Goal: Navigation & Orientation: Find specific page/section

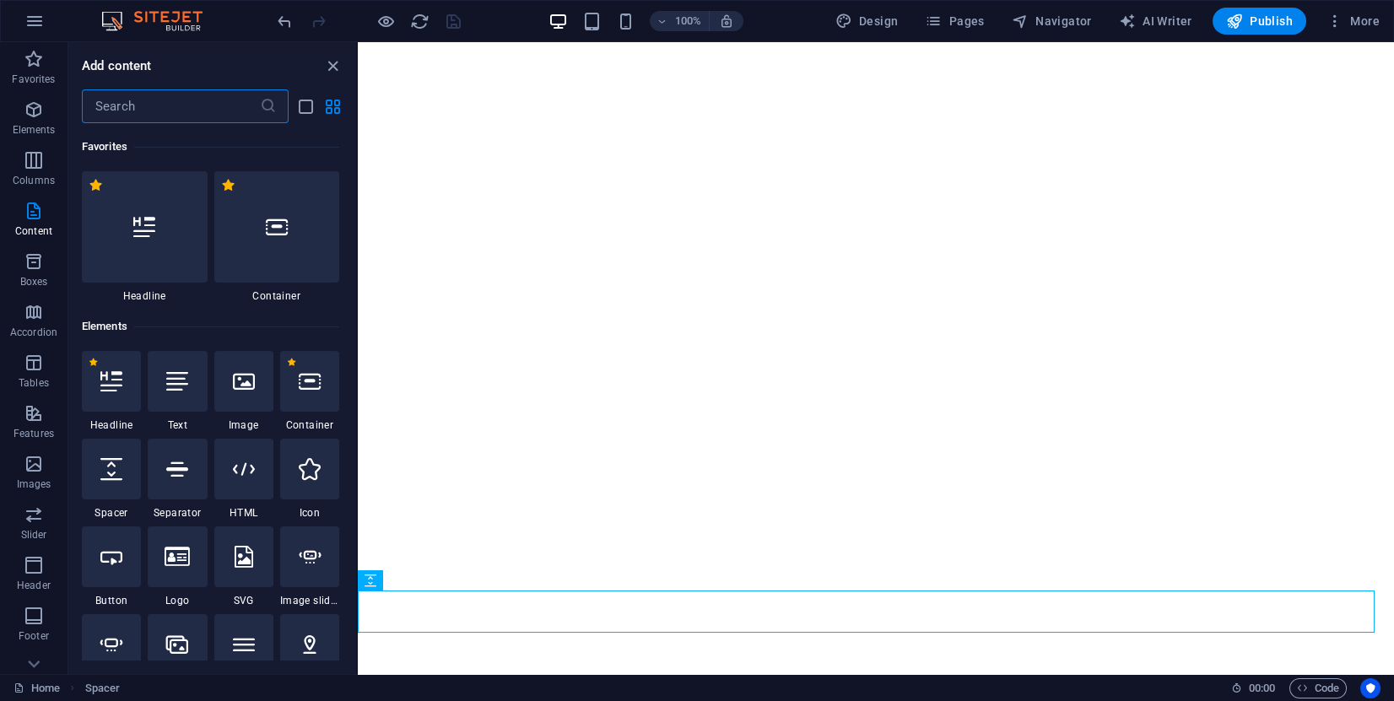
scroll to position [2953, 0]
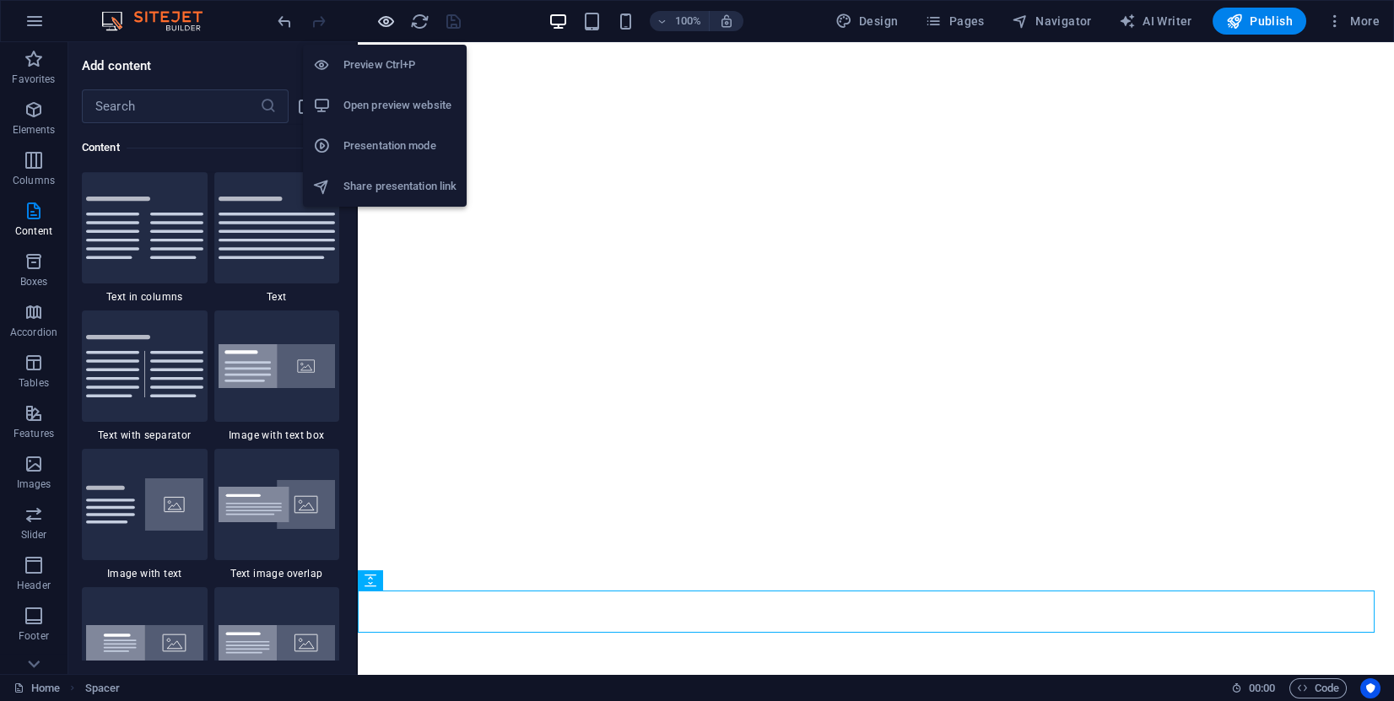
click at [388, 21] on icon "button" at bounding box center [385, 21] width 19 height 19
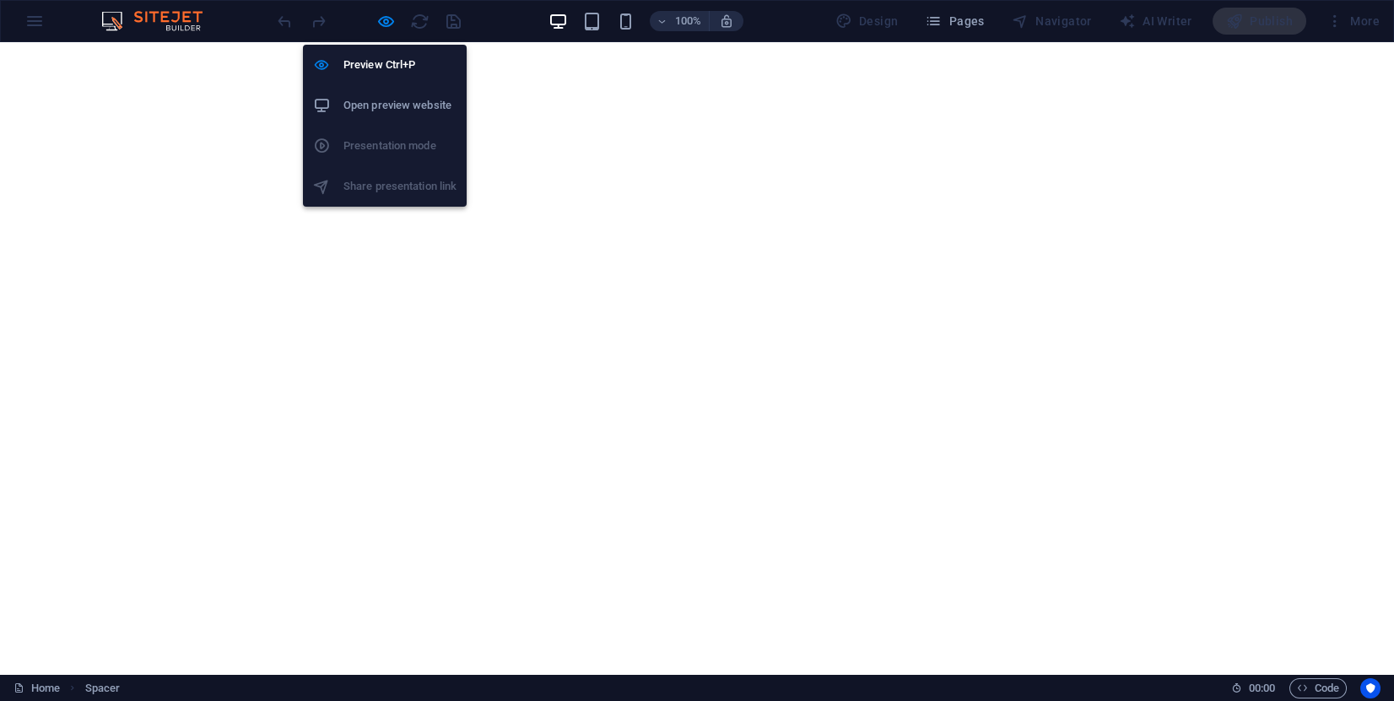
click at [388, 187] on ul "Preview Ctrl+P Open preview website Presentation mode Share presentation link" at bounding box center [385, 126] width 164 height 162
click at [394, 116] on li "Open preview website" at bounding box center [385, 105] width 164 height 41
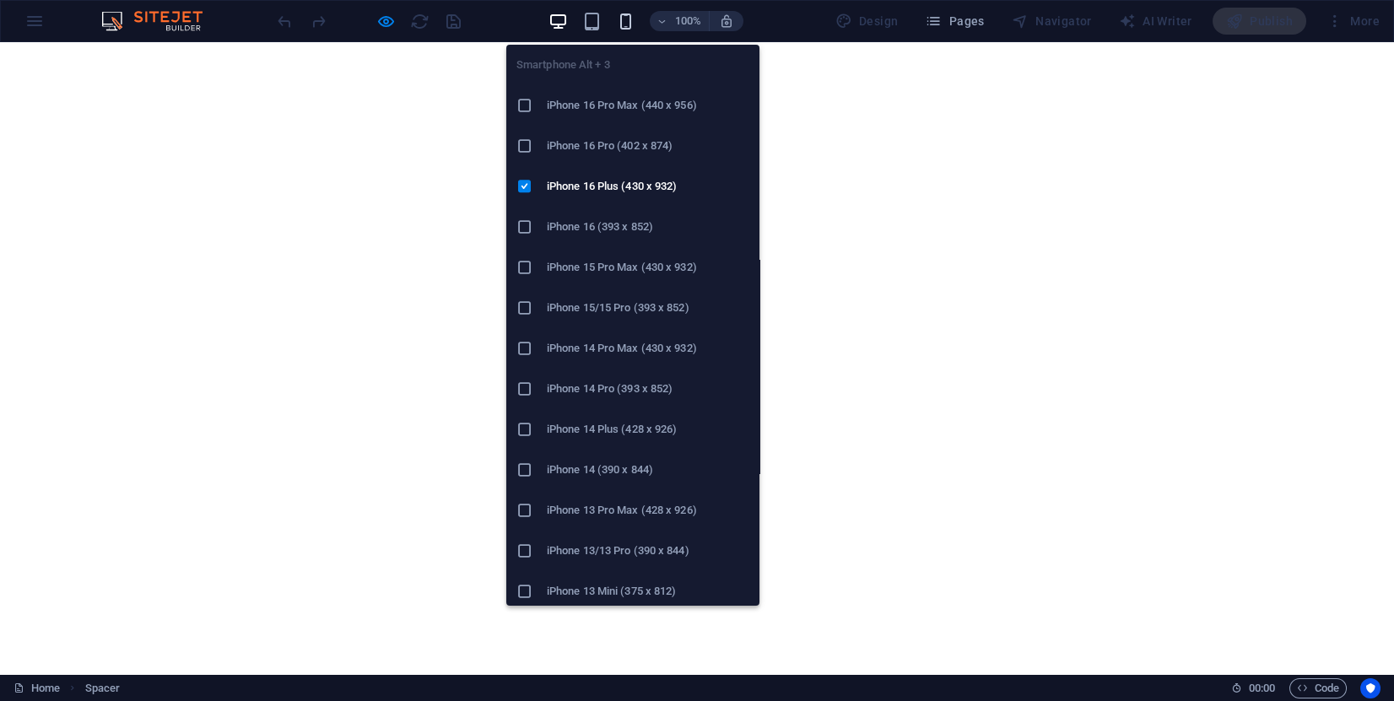
click at [631, 17] on icon "button" at bounding box center [625, 21] width 19 height 19
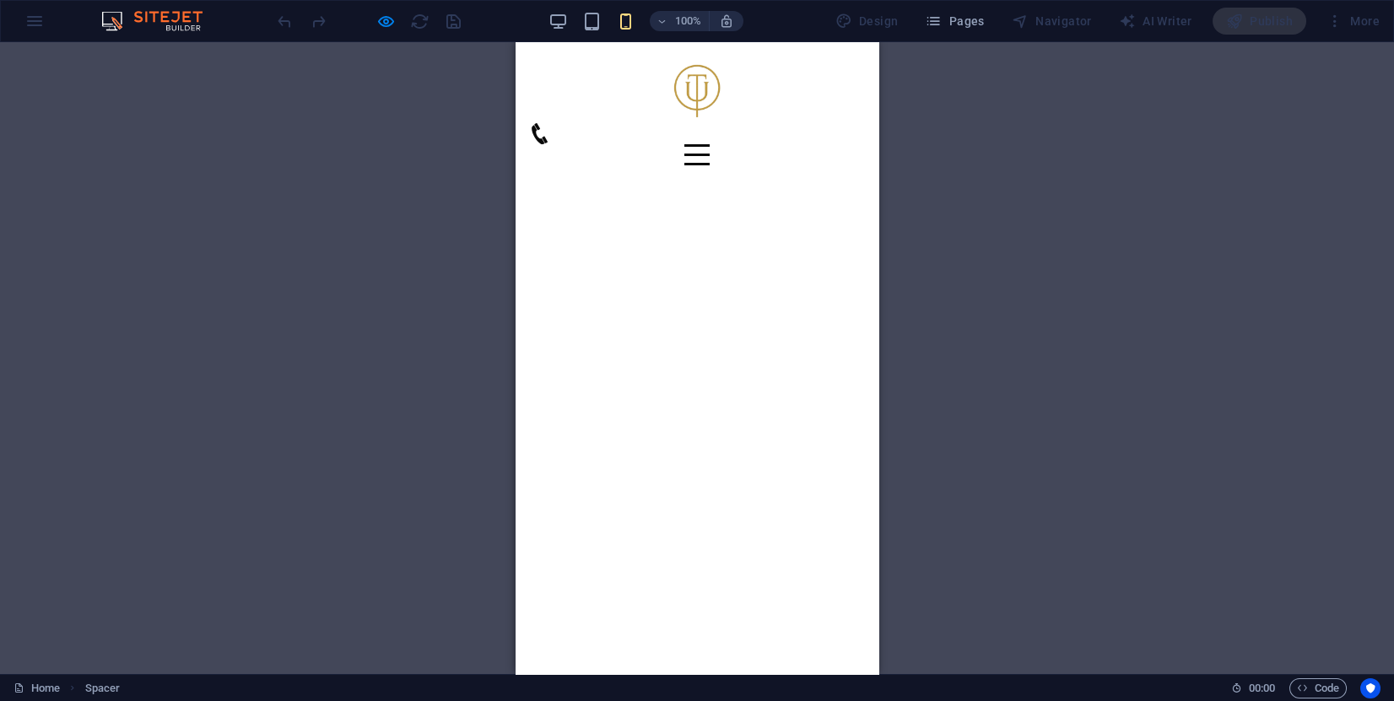
click at [409, 288] on div "H1 Container Menu Bar Menu Spacer H2 Separator Container Image Icon HTML Contai…" at bounding box center [697, 358] width 1394 height 632
click at [172, 351] on div "H1 Container Menu Bar Menu Spacer H2 Separator Container Image Icon HTML Contai…" at bounding box center [697, 358] width 1394 height 632
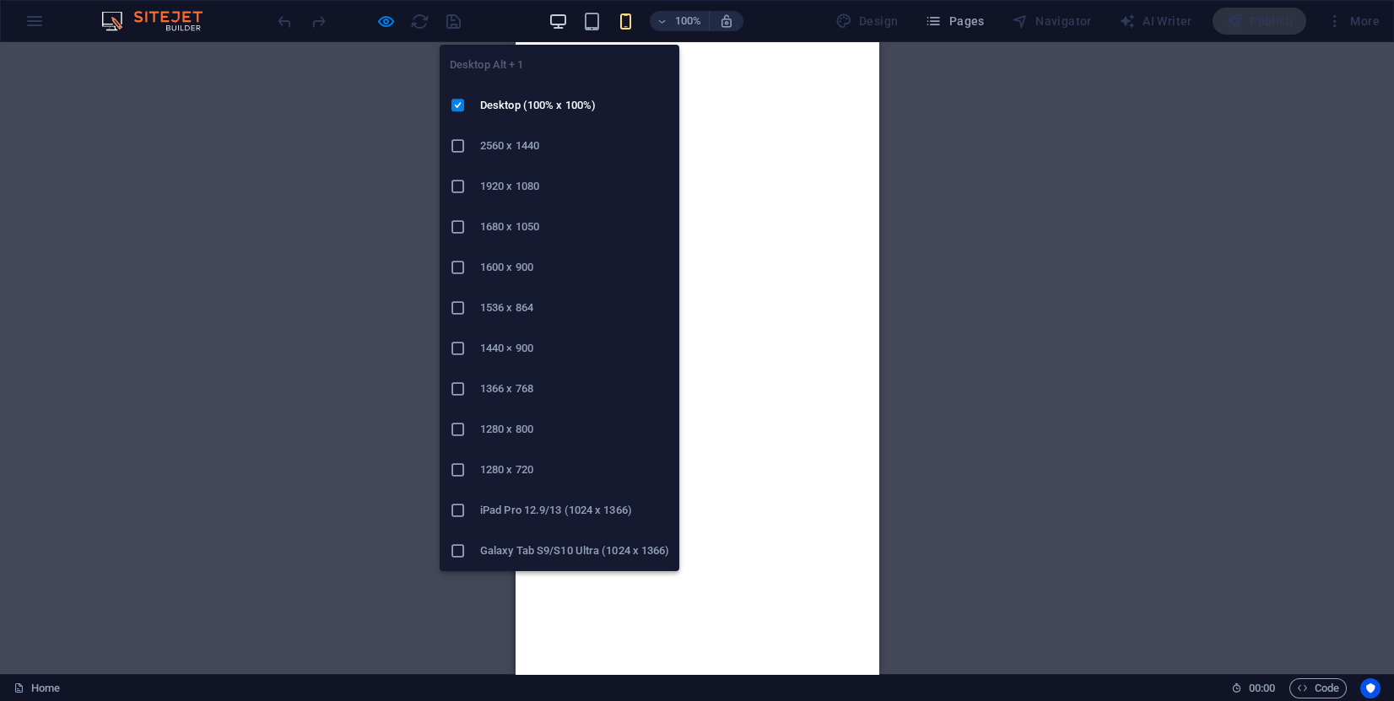
click at [568, 18] on icon "button" at bounding box center [558, 21] width 19 height 19
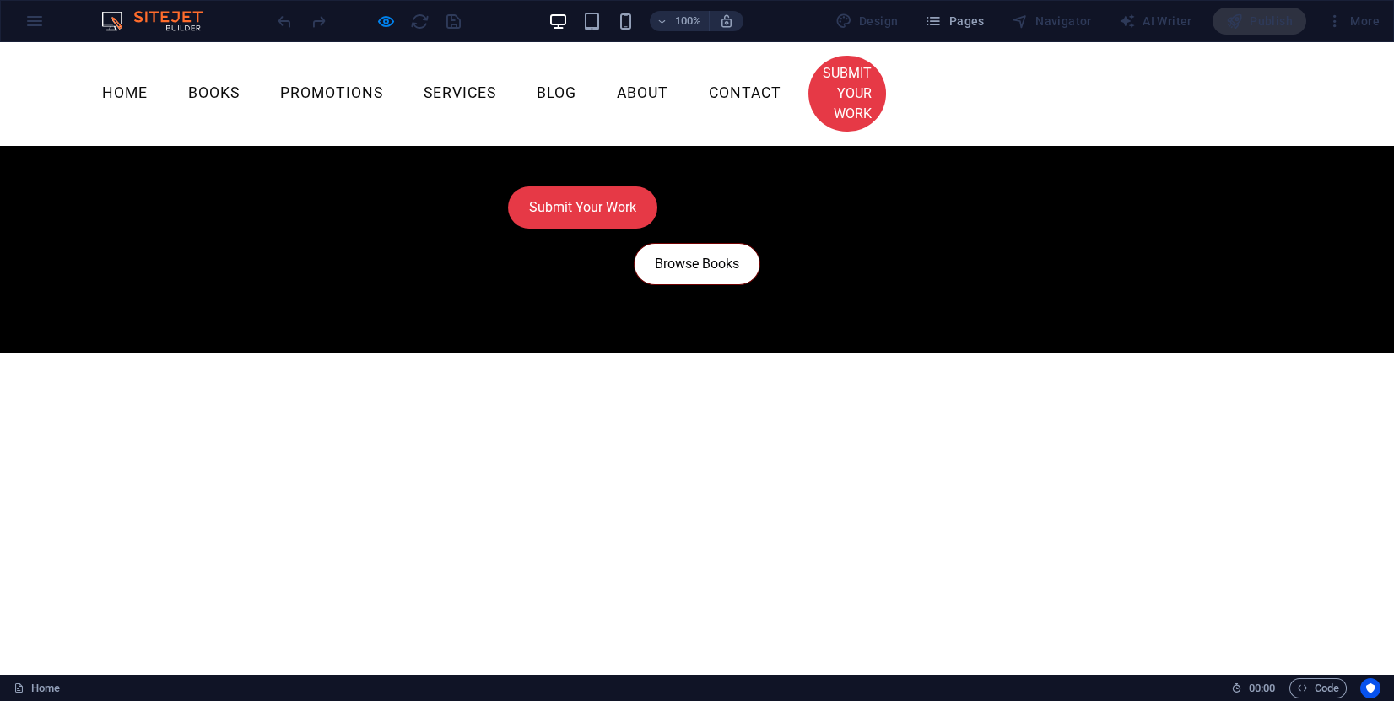
scroll to position [13, 0]
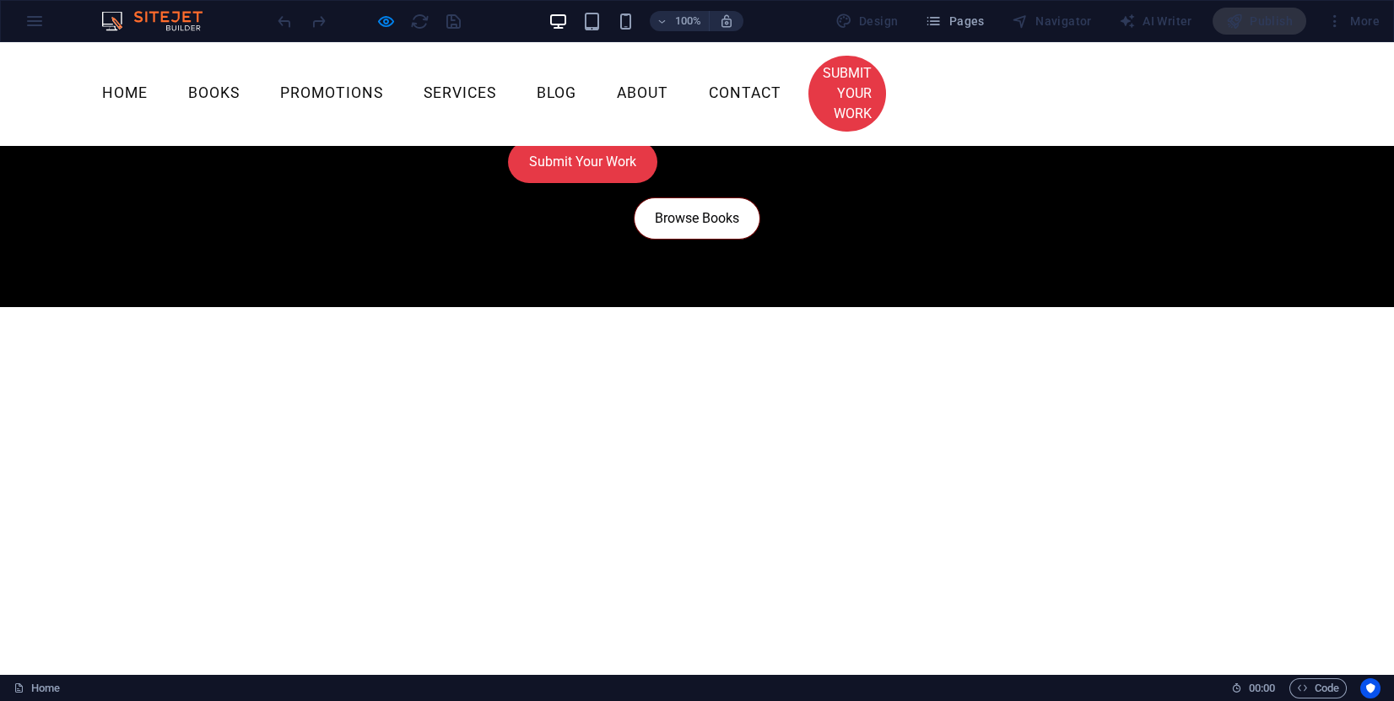
scroll to position [266, 0]
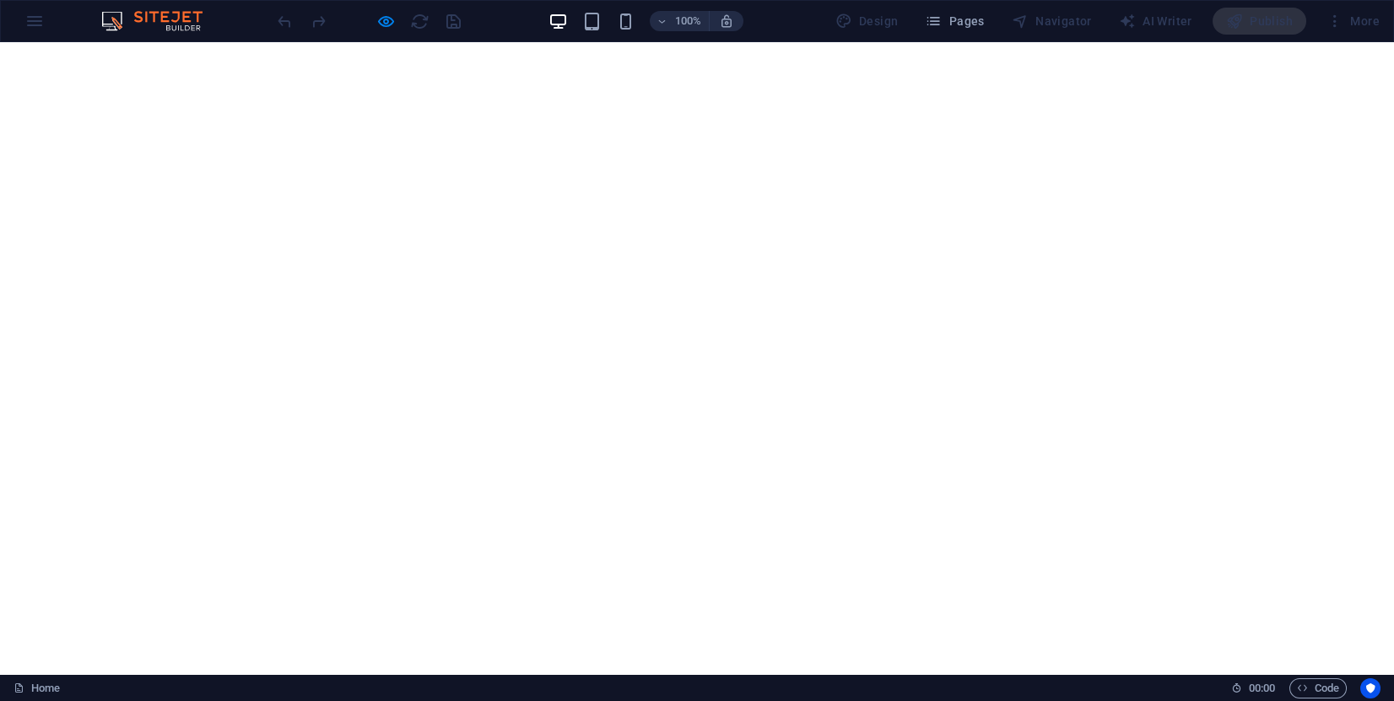
scroll to position [1298, 0]
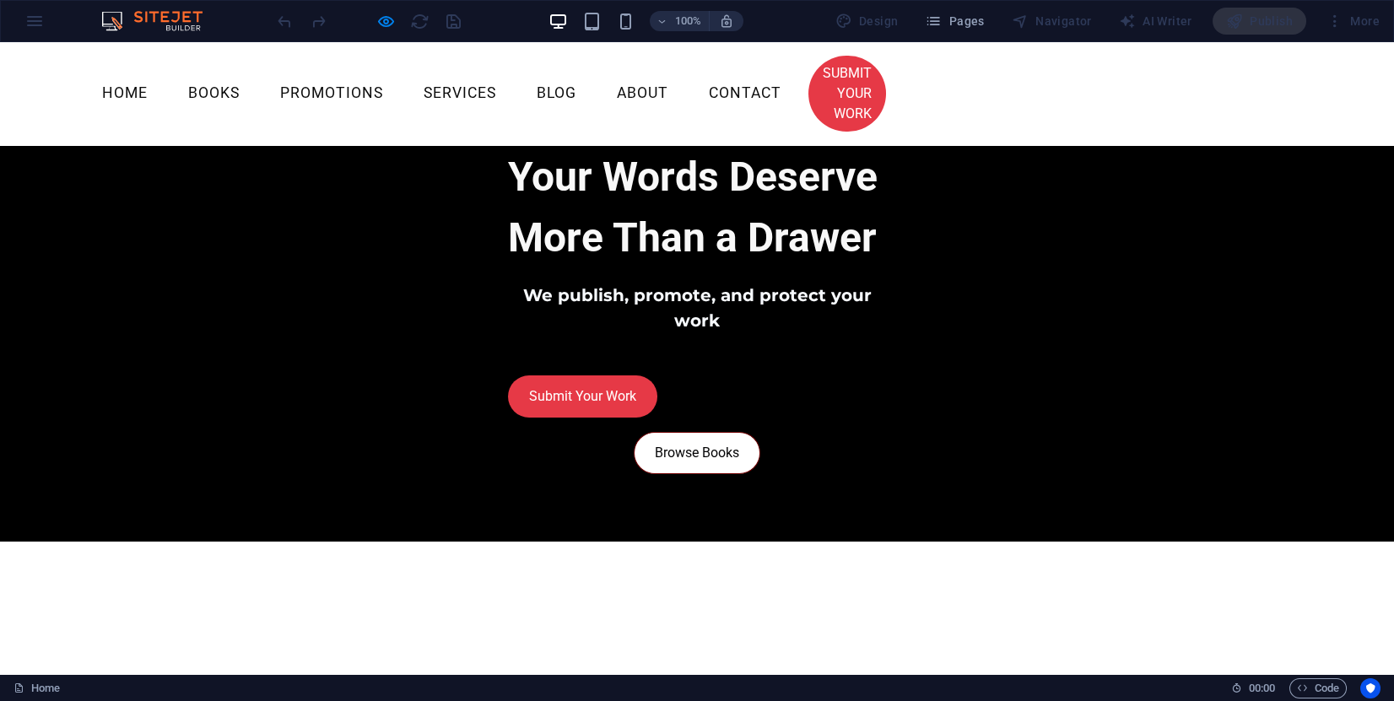
scroll to position [0, 0]
